Goal: Task Accomplishment & Management: Manage account settings

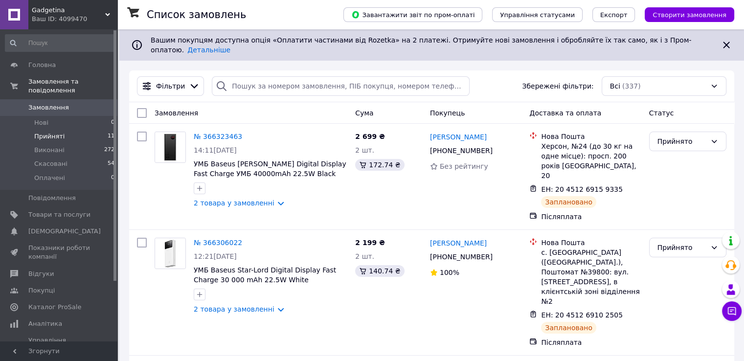
click at [57, 132] on span "Прийняті" at bounding box center [49, 136] width 30 height 9
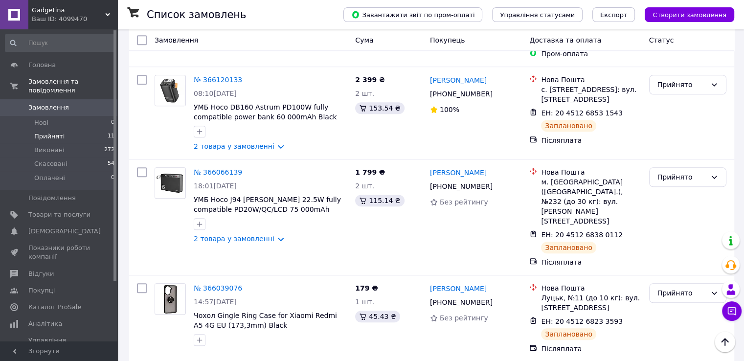
scroll to position [899, 0]
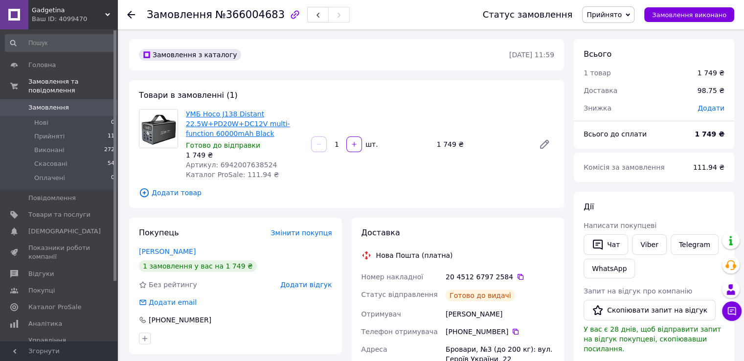
click at [214, 117] on link "УМБ Hoco J138 Distant 22.5W+PD20W+DC12V multi-function 60000mAh Black" at bounding box center [238, 123] width 104 height 27
drag, startPoint x: 181, startPoint y: 112, endPoint x: 217, endPoint y: 132, distance: 41.2
click at [217, 132] on div "УМБ Hoco J138 Distant 22.5W+PD20W+DC12V multi-function 60000mAh Black Готово до…" at bounding box center [346, 144] width 423 height 70
copy div "УМБ Hoco J138 Distant 22.5W+PD20W+DC12V multi-function 60000mAh"
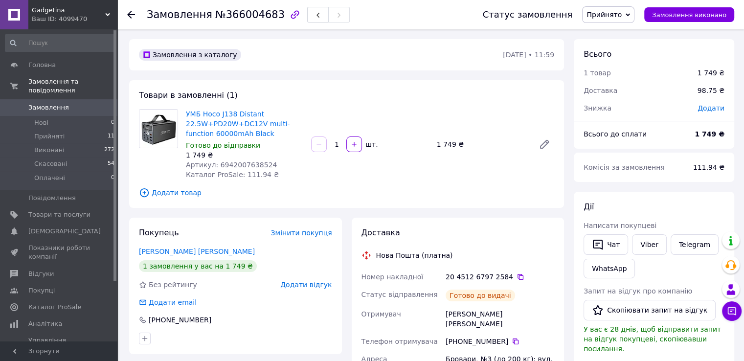
click at [251, 165] on span "Артикул: 6942007638524" at bounding box center [231, 165] width 91 height 8
copy span "6942007638524"
click at [52, 210] on span "Товари та послуги" at bounding box center [59, 214] width 62 height 9
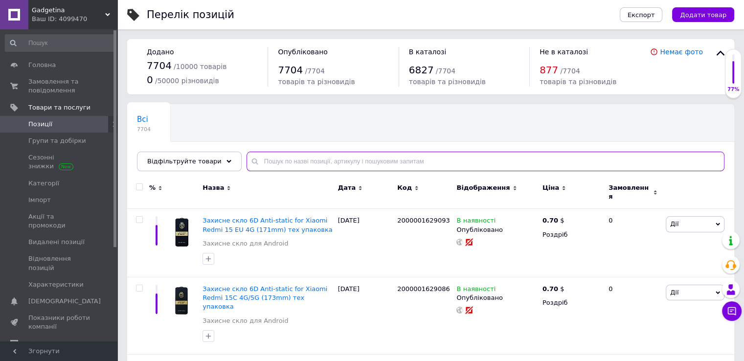
click at [363, 160] on input "text" at bounding box center [486, 162] width 478 height 20
paste input "6942007638524"
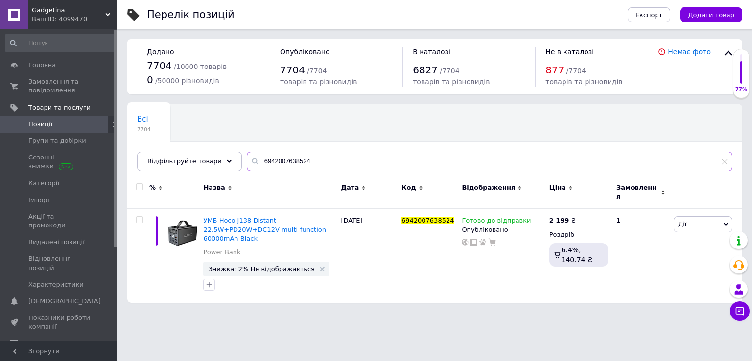
type input "6942007638524"
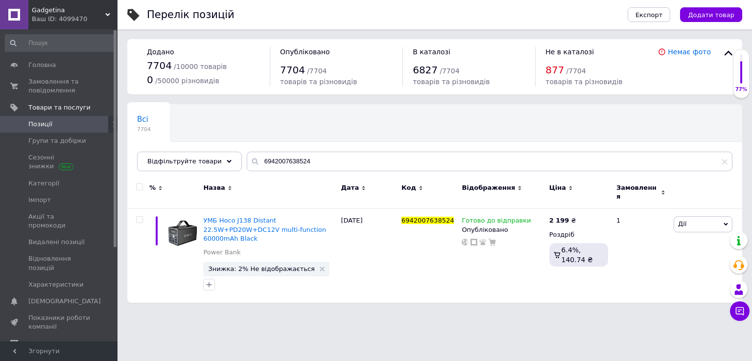
click at [586, 112] on div "Всі 7704 Ok Відфільтровано... Зберегти" at bounding box center [434, 142] width 615 height 81
click at [34, 67] on span "Головна" at bounding box center [41, 65] width 27 height 9
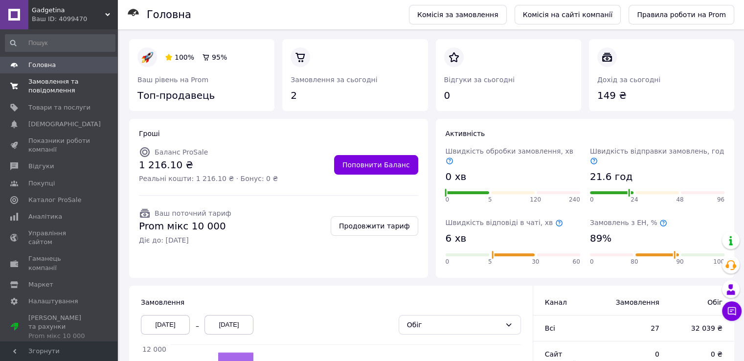
click at [61, 92] on span "Замовлення та повідомлення" at bounding box center [59, 86] width 62 height 18
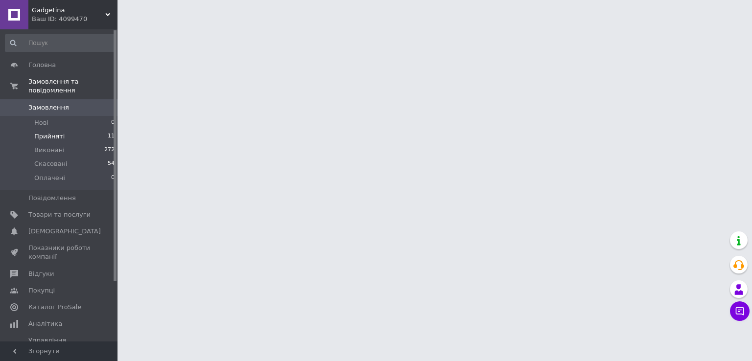
click at [51, 132] on span "Прийняті" at bounding box center [49, 136] width 30 height 9
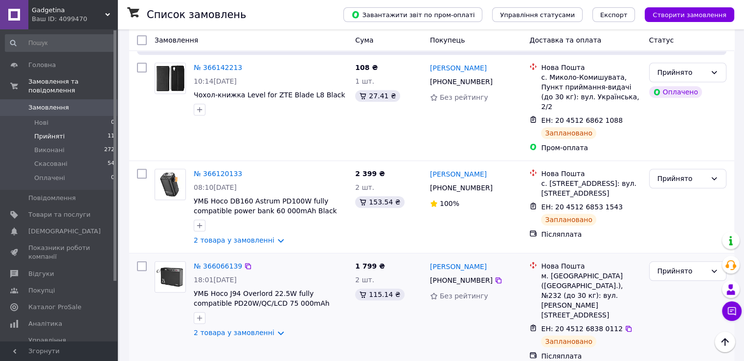
scroll to position [801, 0]
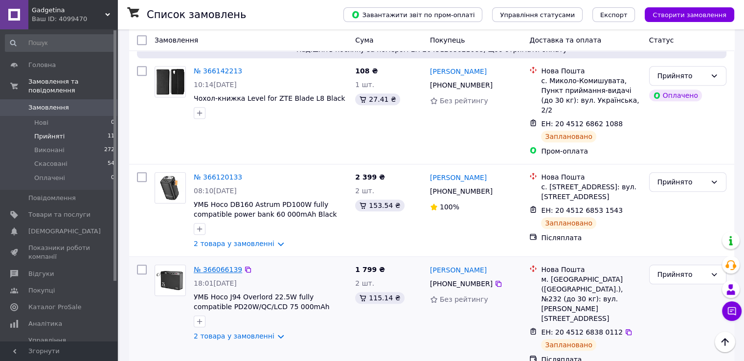
click at [215, 266] on link "№ 366066139" at bounding box center [218, 270] width 48 height 8
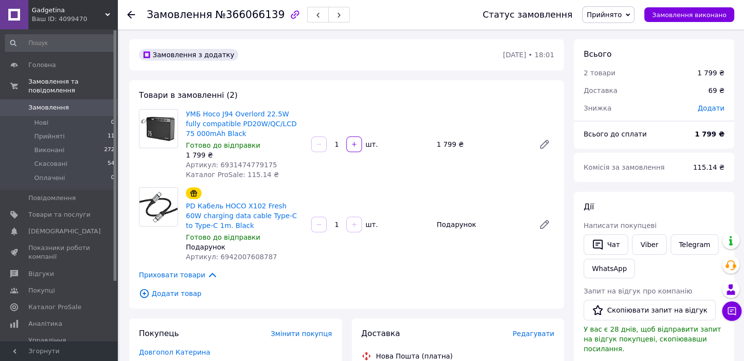
click at [245, 163] on span "Артикул: 6931474779175" at bounding box center [231, 165] width 91 height 8
copy span "6931474779175"
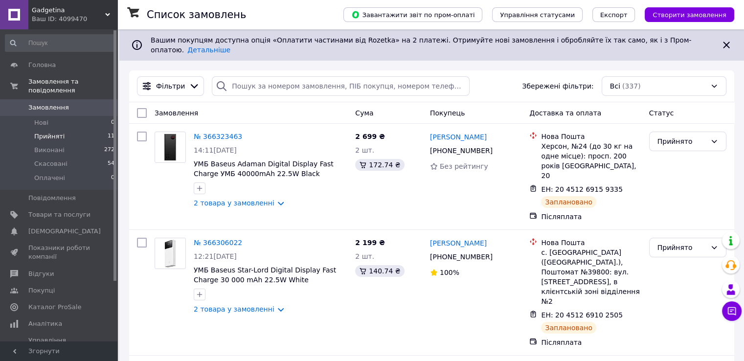
click at [59, 132] on span "Прийняті" at bounding box center [49, 136] width 30 height 9
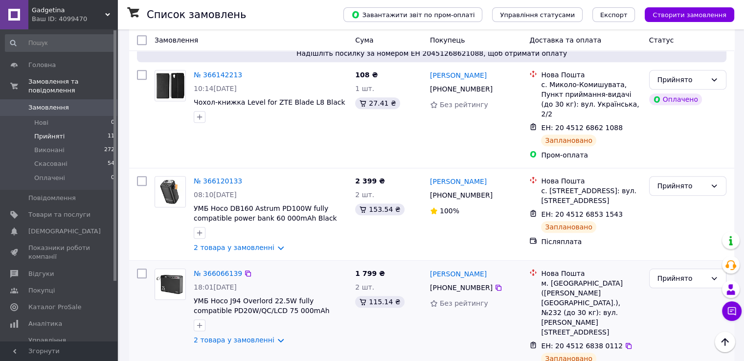
scroll to position [783, 0]
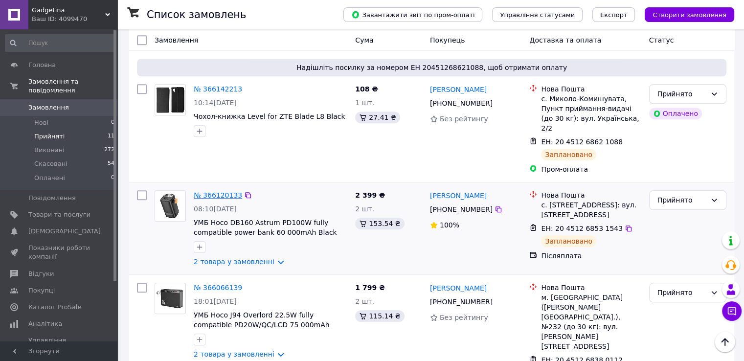
click at [211, 191] on link "№ 366120133" at bounding box center [218, 195] width 48 height 8
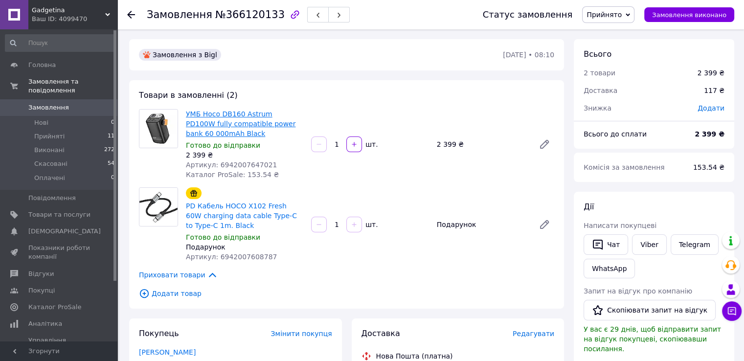
click at [222, 117] on link "УМБ Hoco DB160 Astrum PD100W fully compatible power bank 60 000mAh Black" at bounding box center [241, 123] width 110 height 27
click at [243, 167] on span "Артикул: 6942007647021" at bounding box center [231, 165] width 91 height 8
copy span "6942007647021"
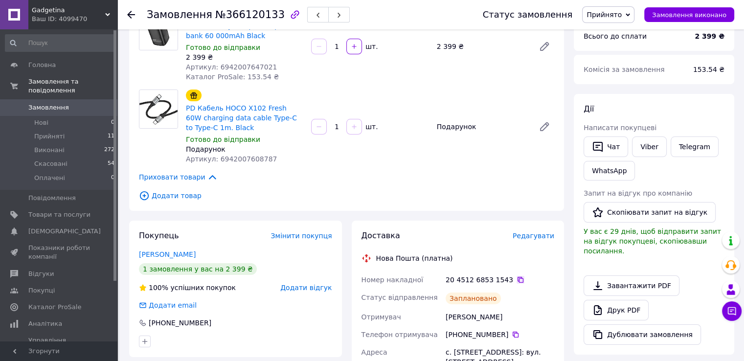
click at [517, 281] on icon at bounding box center [521, 280] width 8 height 8
click at [605, 143] on button "Чат" at bounding box center [606, 147] width 45 height 21
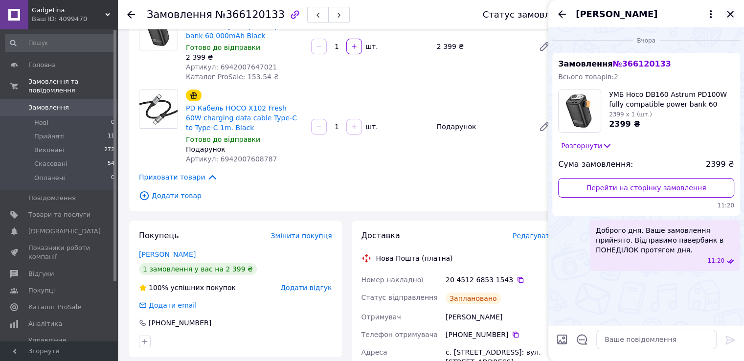
click at [731, 10] on icon "Закрити" at bounding box center [731, 14] width 12 height 12
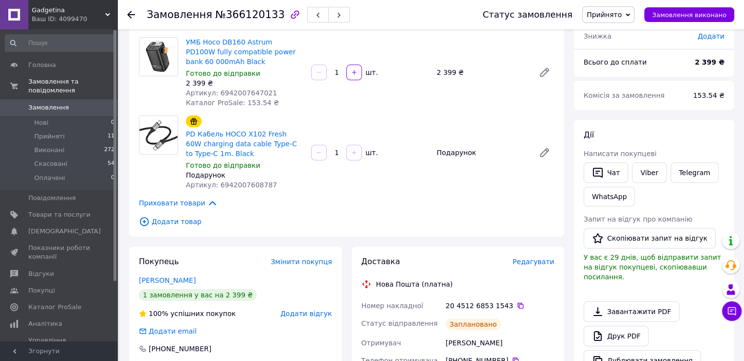
scroll to position [49, 0]
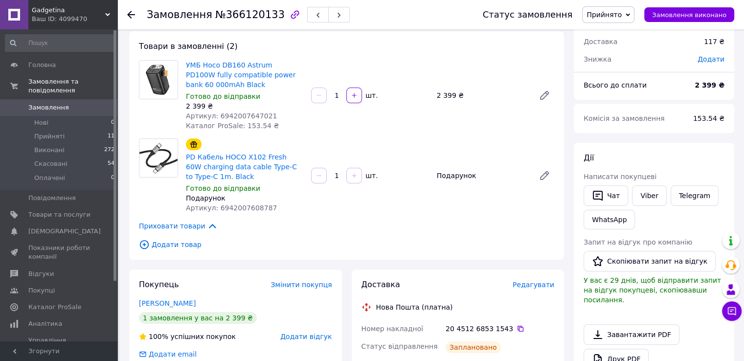
click at [251, 115] on span "Артикул: 6942007647021" at bounding box center [231, 116] width 91 height 8
copy span "6942007647021"
click at [256, 71] on link "УМБ Hoco DB160 Astrum PD100W fully compatible power bank 60 000mAh Black" at bounding box center [241, 74] width 110 height 27
click at [224, 69] on span "УМБ Hoco DB160 Astrum PD100W fully compatible power bank 60 000mAh Black" at bounding box center [244, 74] width 117 height 29
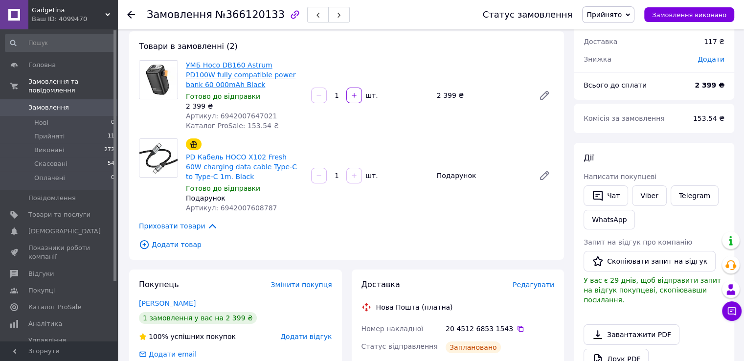
click at [208, 84] on link "УМБ Hoco DB160 Astrum PD100W fully compatible power bank 60 000mAh Black" at bounding box center [241, 74] width 110 height 27
drag, startPoint x: 184, startPoint y: 62, endPoint x: 211, endPoint y: 88, distance: 37.7
click at [211, 88] on div "УМБ Hoco DB160 Astrum PD100W fully compatible power bank 60 000mAh Black Готово…" at bounding box center [244, 95] width 125 height 74
copy link "УМБ Hoco DB160 Astrum PD100W fully compatible power bank 60 000mAh"
click at [249, 75] on link "УМБ Hoco DB160 Astrum PD100W fully compatible power bank 60 000mAh Black" at bounding box center [241, 74] width 110 height 27
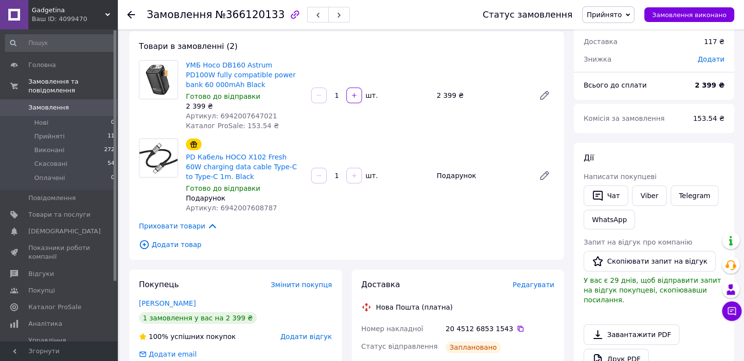
click at [446, 14] on div "Замовлення №366120133" at bounding box center [305, 14] width 317 height 29
